Goal: Information Seeking & Learning: Compare options

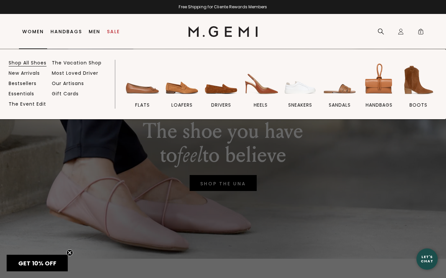
click at [29, 63] on link "Shop All Shoes" at bounding box center [28, 63] width 38 height 6
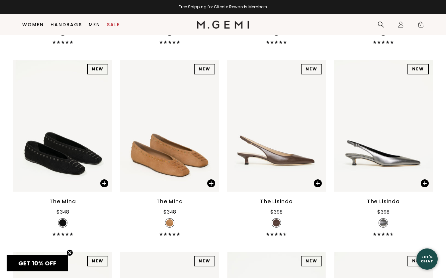
scroll to position [6600, 0]
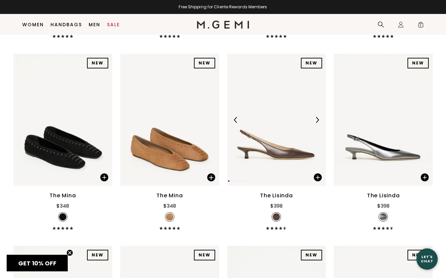
click at [283, 156] on img at bounding box center [276, 120] width 99 height 132
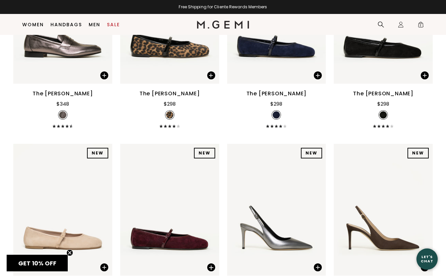
scroll to position [7118, 0]
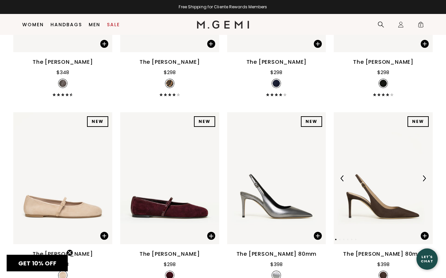
click at [392, 211] on img at bounding box center [383, 178] width 99 height 132
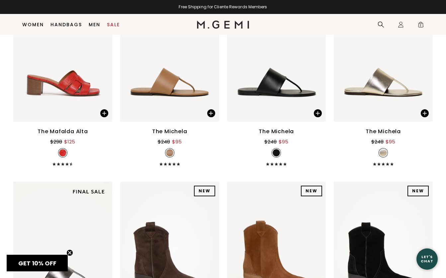
scroll to position [8696, 0]
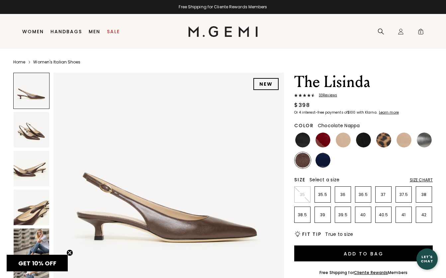
click at [31, 134] on img at bounding box center [32, 130] width 36 height 36
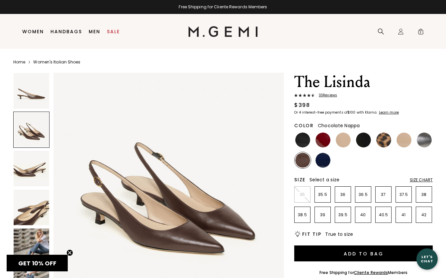
click at [30, 213] on img at bounding box center [32, 208] width 36 height 36
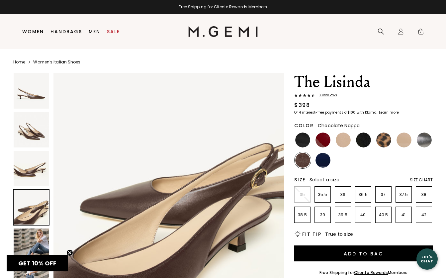
click at [31, 242] on img at bounding box center [32, 246] width 36 height 36
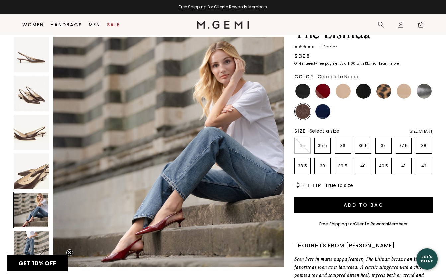
scroll to position [94, 0]
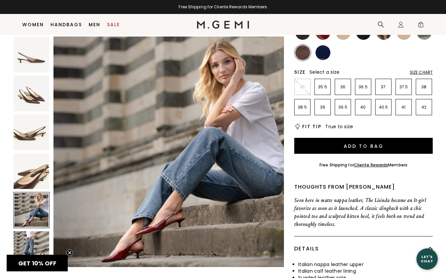
click at [27, 233] on img at bounding box center [32, 249] width 36 height 36
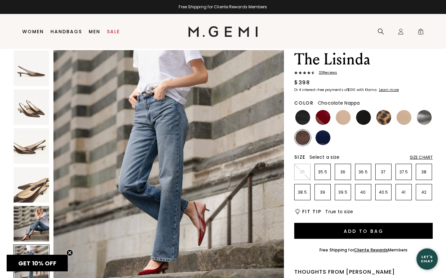
scroll to position [0, 0]
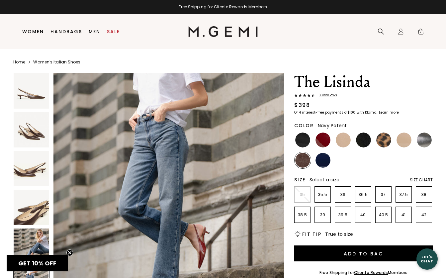
click at [324, 160] on img at bounding box center [322, 160] width 15 height 15
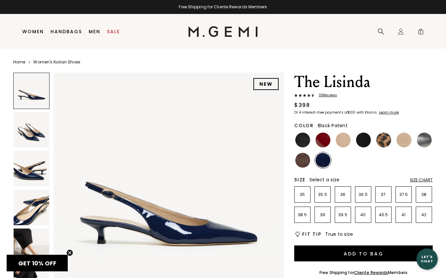
click at [305, 139] on img at bounding box center [302, 139] width 15 height 15
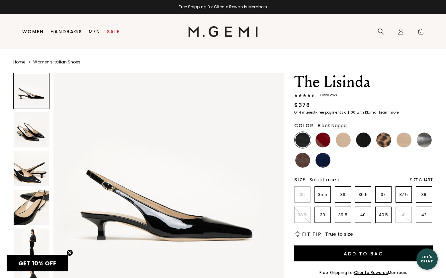
click at [346, 140] on img at bounding box center [343, 139] width 15 height 15
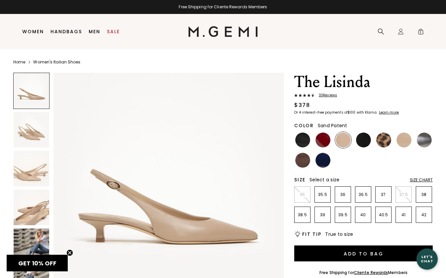
click at [402, 139] on img at bounding box center [403, 139] width 15 height 15
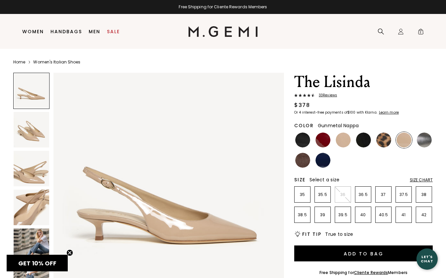
click at [428, 141] on img at bounding box center [424, 139] width 15 height 15
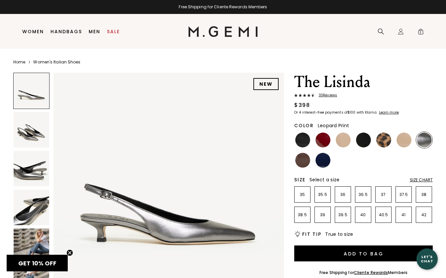
click at [385, 139] on img at bounding box center [383, 139] width 15 height 15
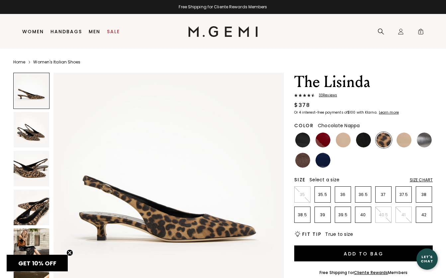
click at [308, 161] on img at bounding box center [302, 160] width 15 height 15
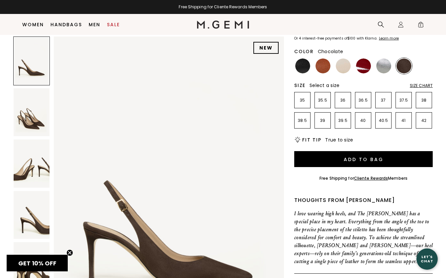
scroll to position [98, 0]
click at [42, 178] on img at bounding box center [32, 163] width 36 height 48
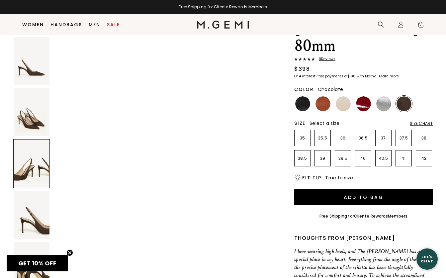
scroll to position [27, 0]
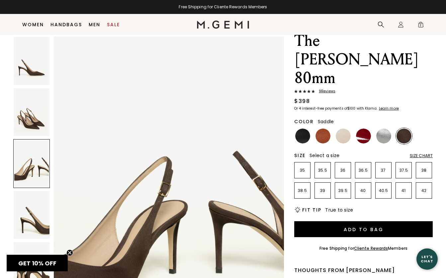
click at [323, 128] on img at bounding box center [322, 135] width 15 height 15
